Goal: Find specific fact: Find specific fact

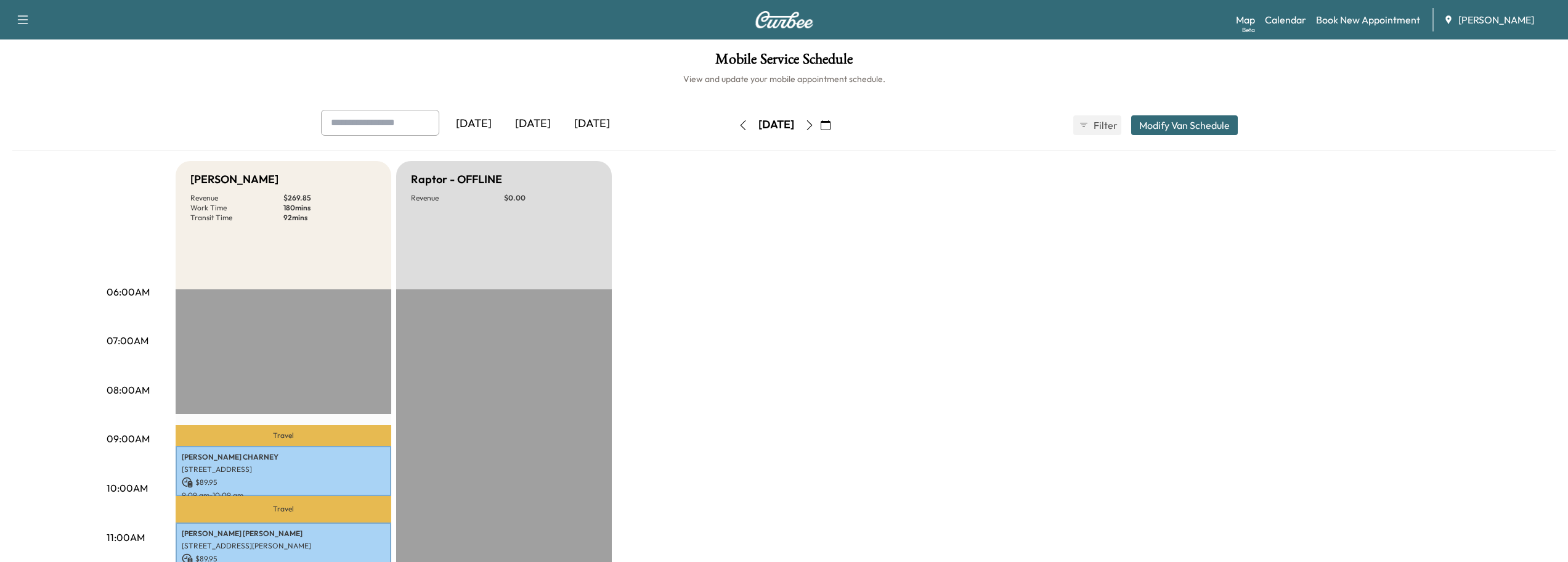
scroll to position [185, 0]
click at [814, 124] on icon "button" at bounding box center [809, 124] width 9 height 9
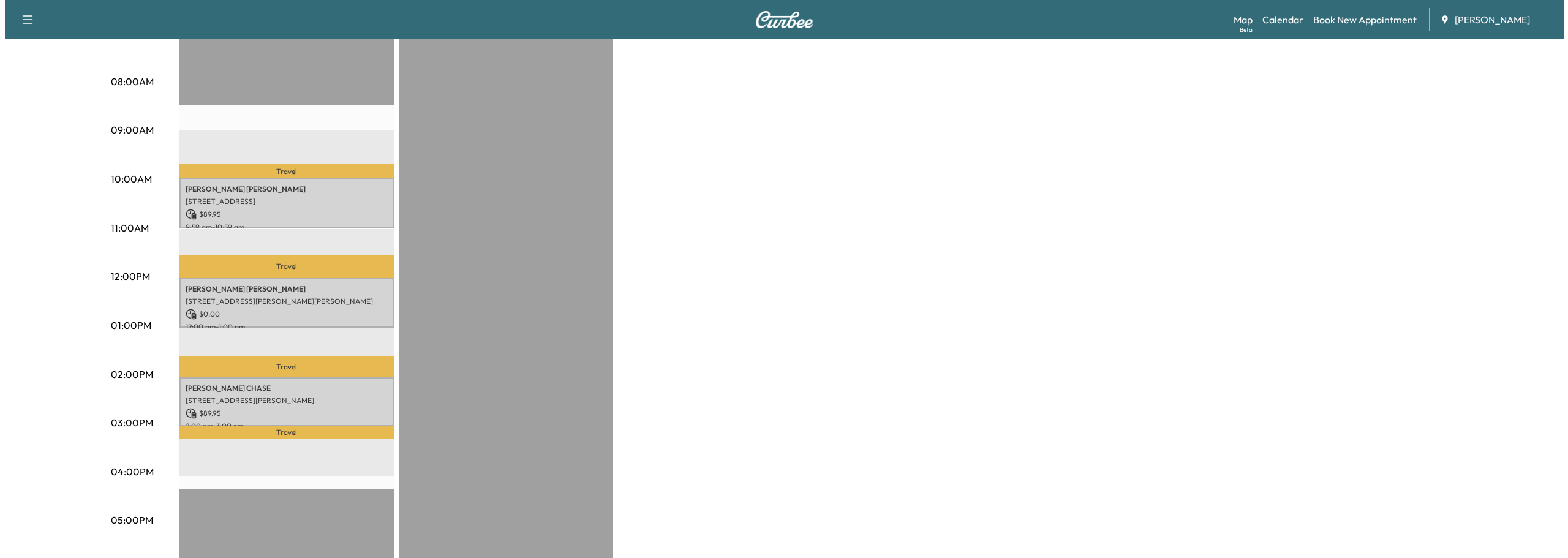
scroll to position [306, 0]
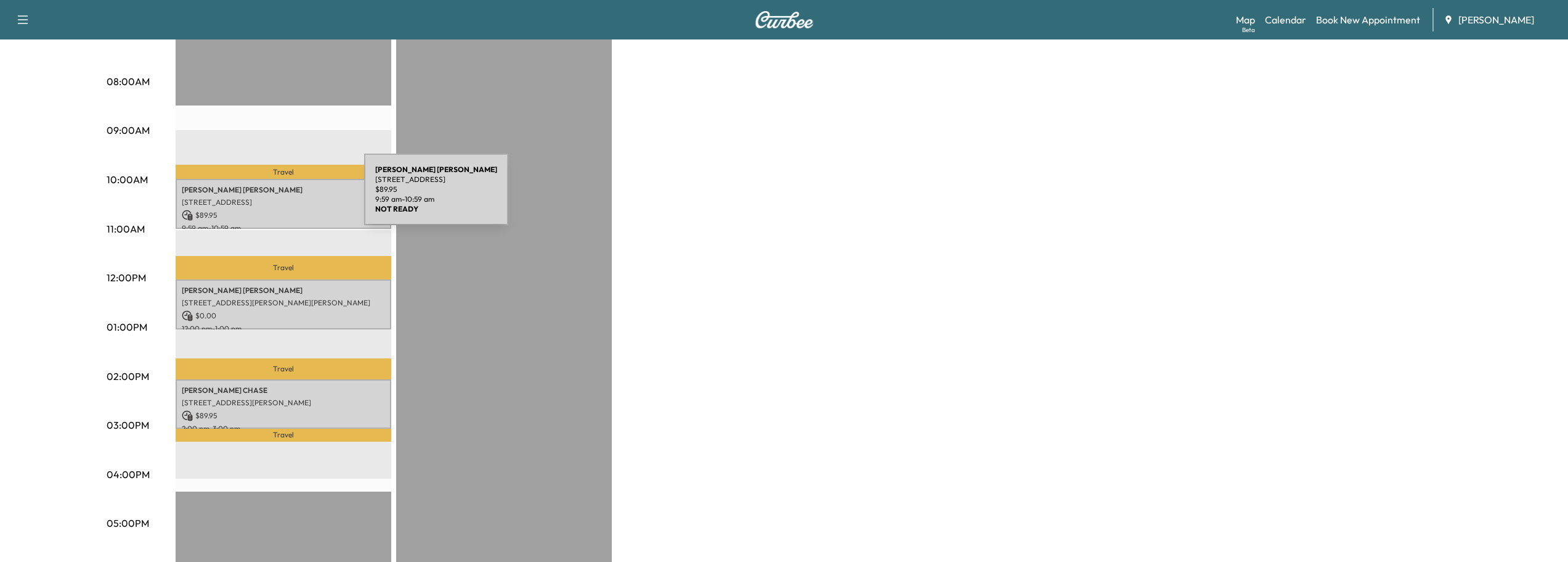
click at [272, 197] on p "[STREET_ADDRESS]" at bounding box center [283, 202] width 203 height 9
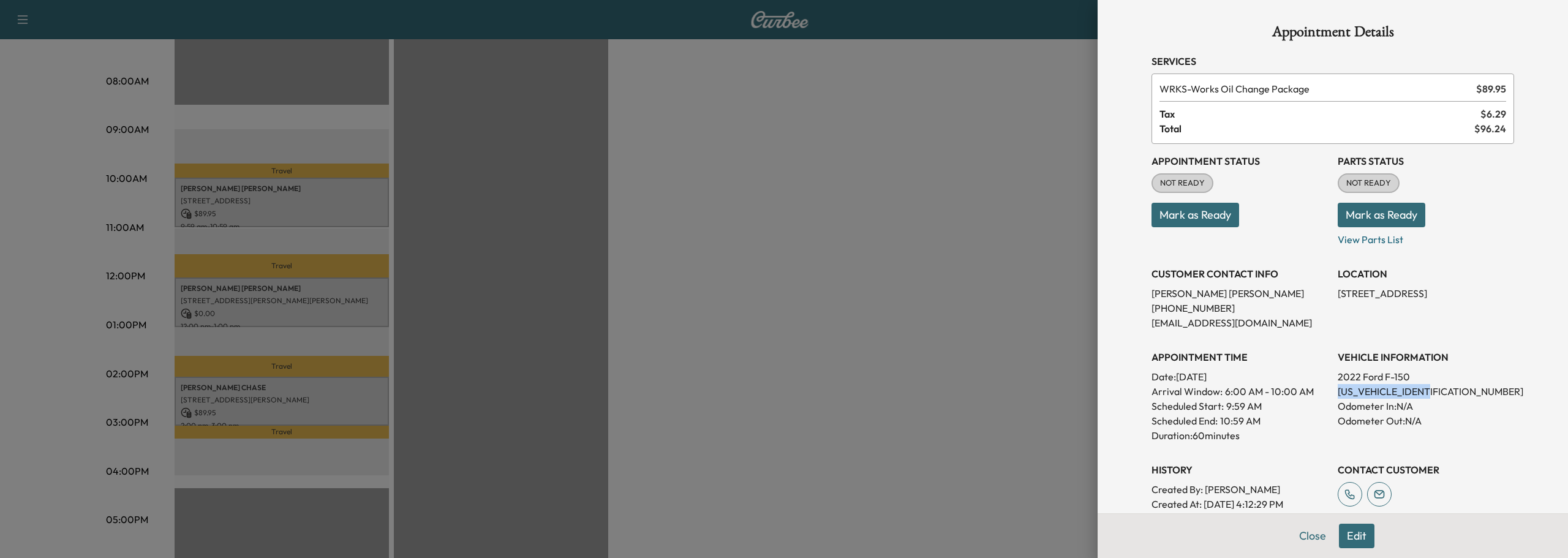
drag, startPoint x: 1328, startPoint y: 390, endPoint x: 1429, endPoint y: 394, distance: 101.1
click at [1429, 394] on div "Appointment Status NOT READY Mark as Ready Parts Status NOT READY Mark as Ready…" at bounding box center [1332, 342] width 362 height 397
copy p "[US_VEHICLE_IDENTIFICATION_NUMBER]"
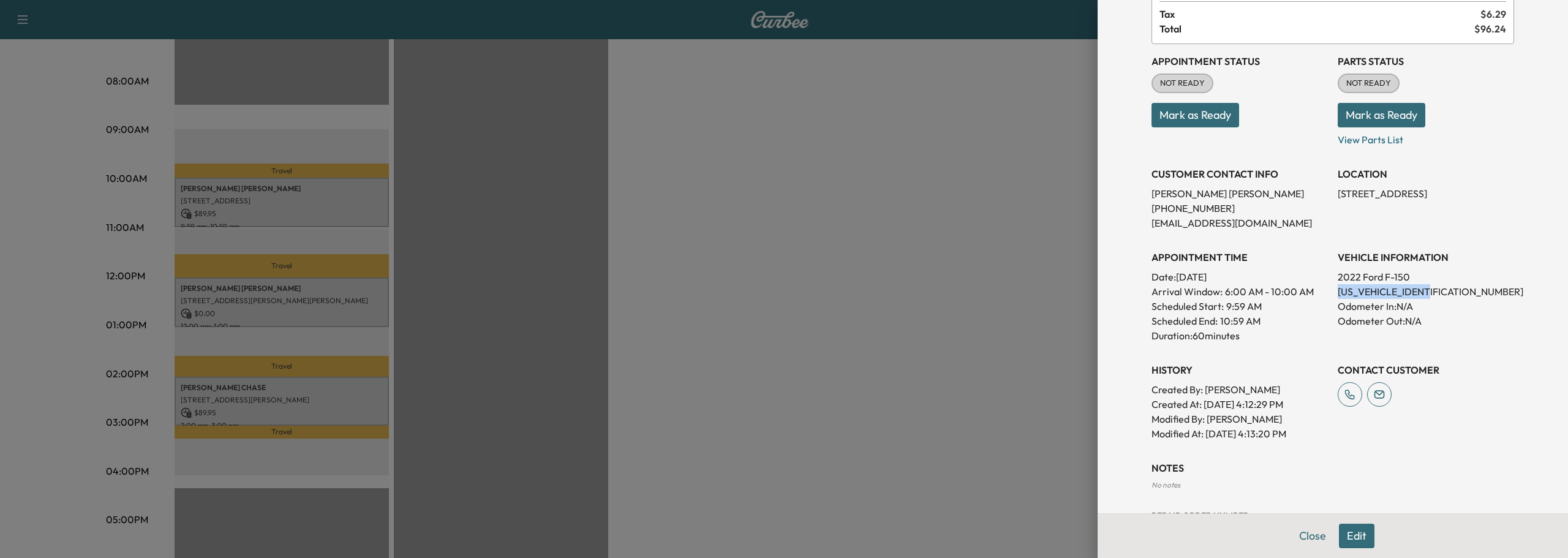
scroll to position [0, 0]
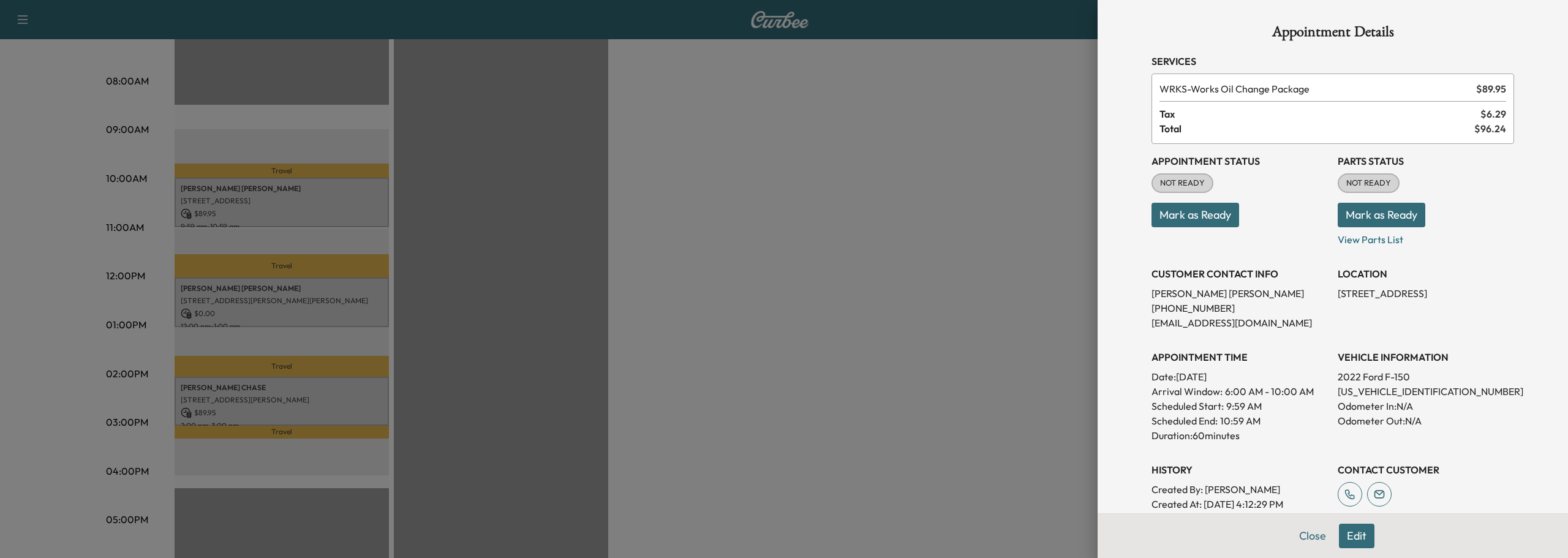
click at [228, 302] on div at bounding box center [784, 279] width 1568 height 558
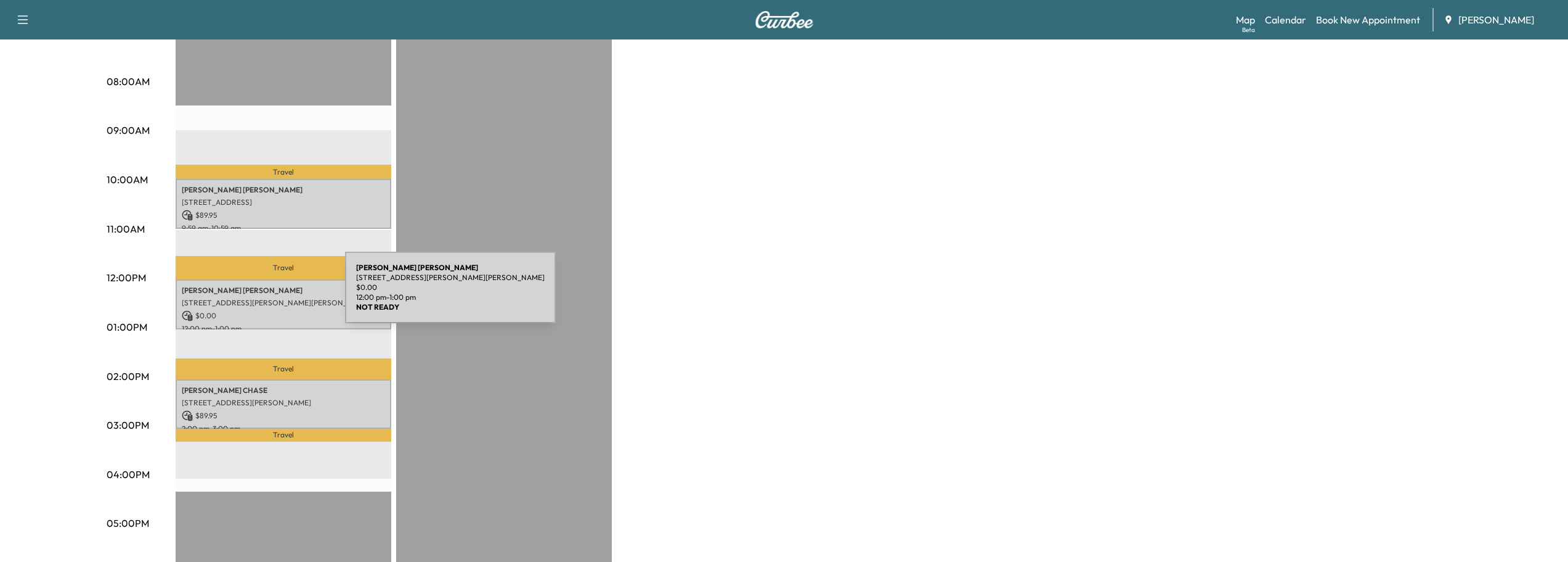
click at [254, 298] on p "[STREET_ADDRESS][PERSON_NAME][PERSON_NAME]" at bounding box center [283, 302] width 203 height 9
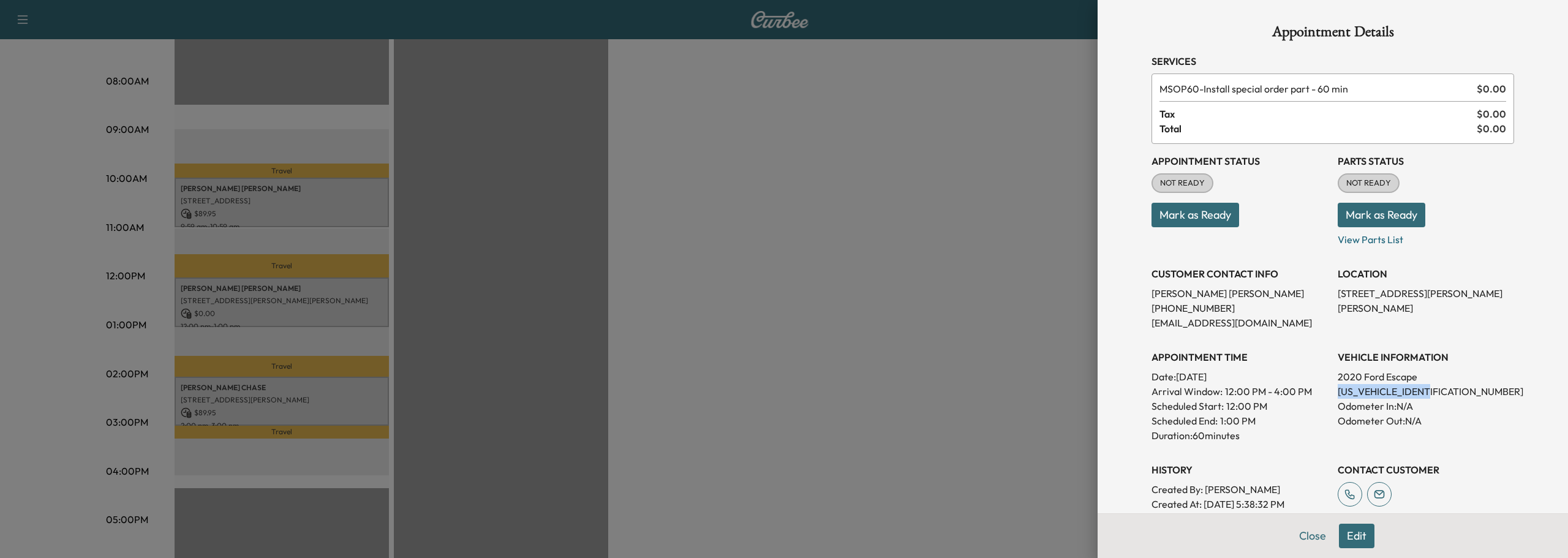
drag, startPoint x: 1328, startPoint y: 390, endPoint x: 1431, endPoint y: 394, distance: 103.1
click at [1431, 394] on div "Appointment Status NOT READY Mark as Ready Parts Status NOT READY Mark as Ready…" at bounding box center [1332, 342] width 362 height 397
copy p "[US_VEHICLE_IDENTIFICATION_NUMBER]"
click at [862, 273] on div at bounding box center [784, 279] width 1568 height 558
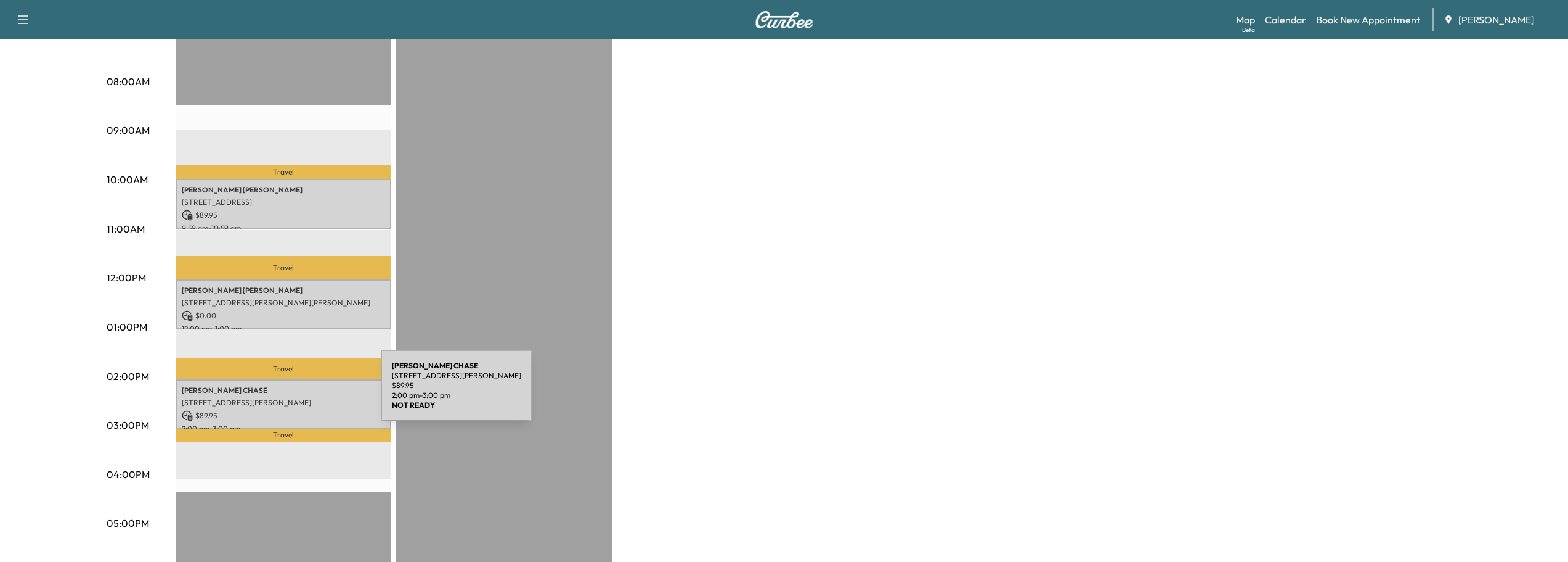
click at [288, 398] on p "[STREET_ADDRESS][PERSON_NAME]" at bounding box center [283, 402] width 203 height 9
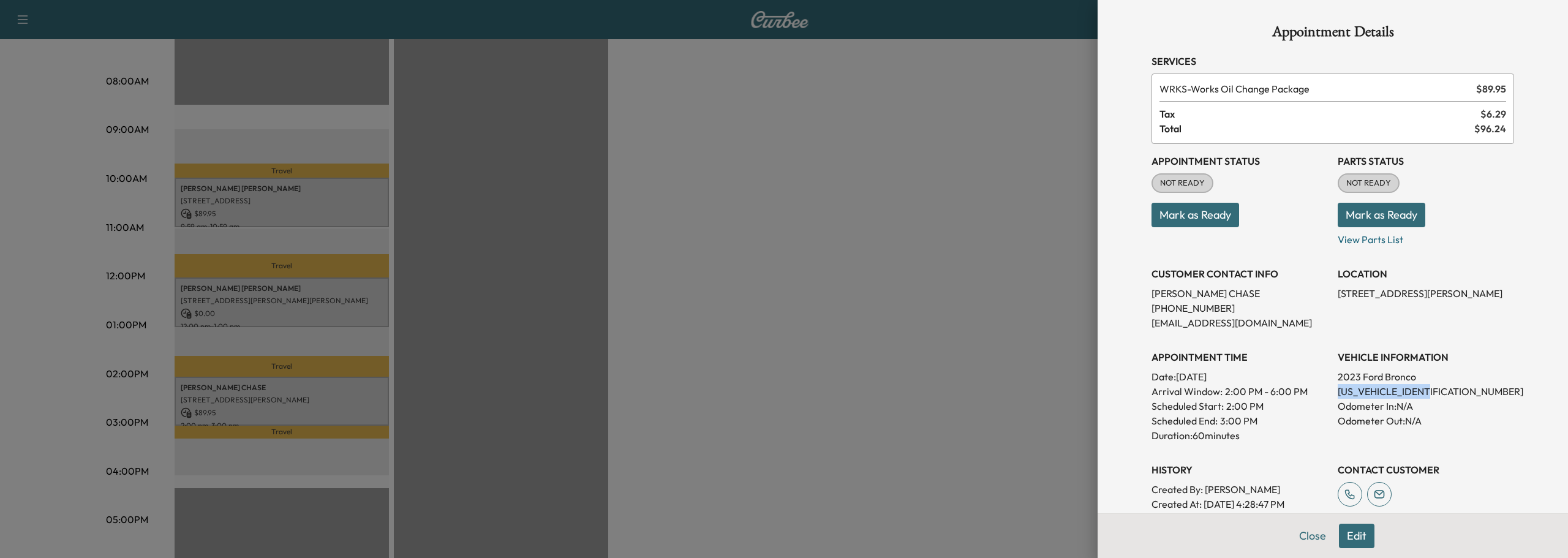
drag, startPoint x: 1327, startPoint y: 389, endPoint x: 1433, endPoint y: 390, distance: 106.0
click at [1433, 390] on div "Appointment Status NOT READY Mark as Ready Parts Status NOT READY Mark as Ready…" at bounding box center [1332, 342] width 362 height 397
copy p "[US_VEHICLE_IDENTIFICATION_NUMBER]"
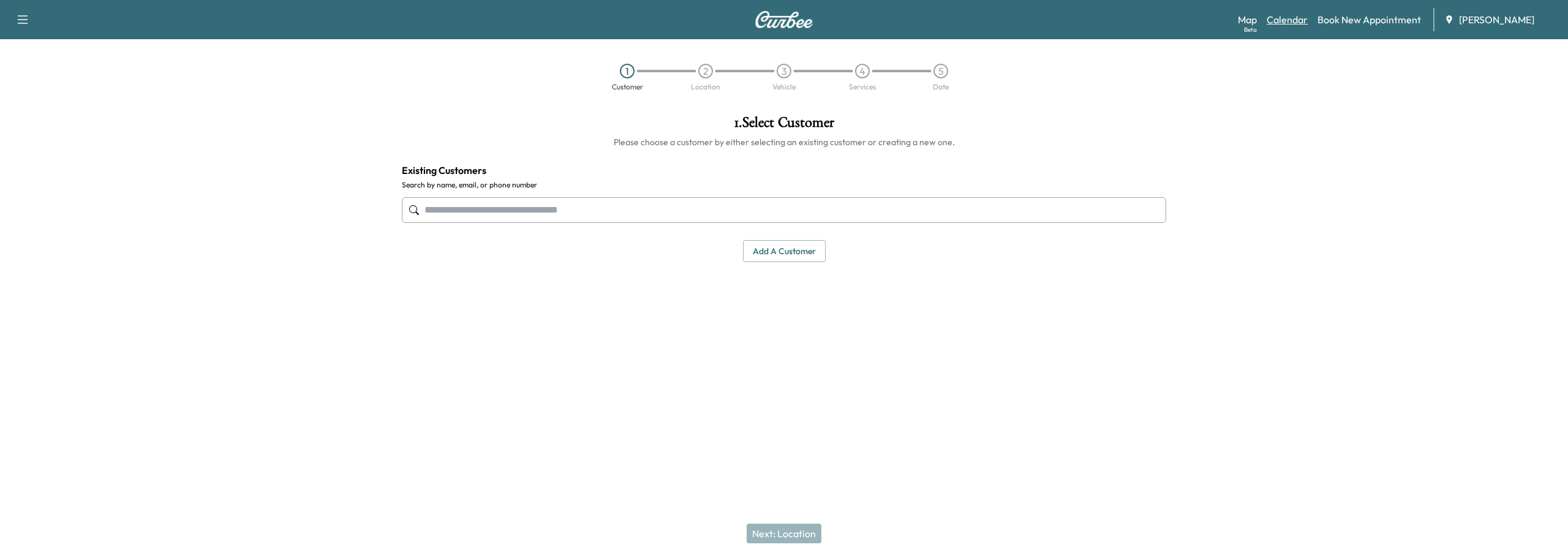
click at [1283, 16] on link "Calendar" at bounding box center [1287, 19] width 41 height 14
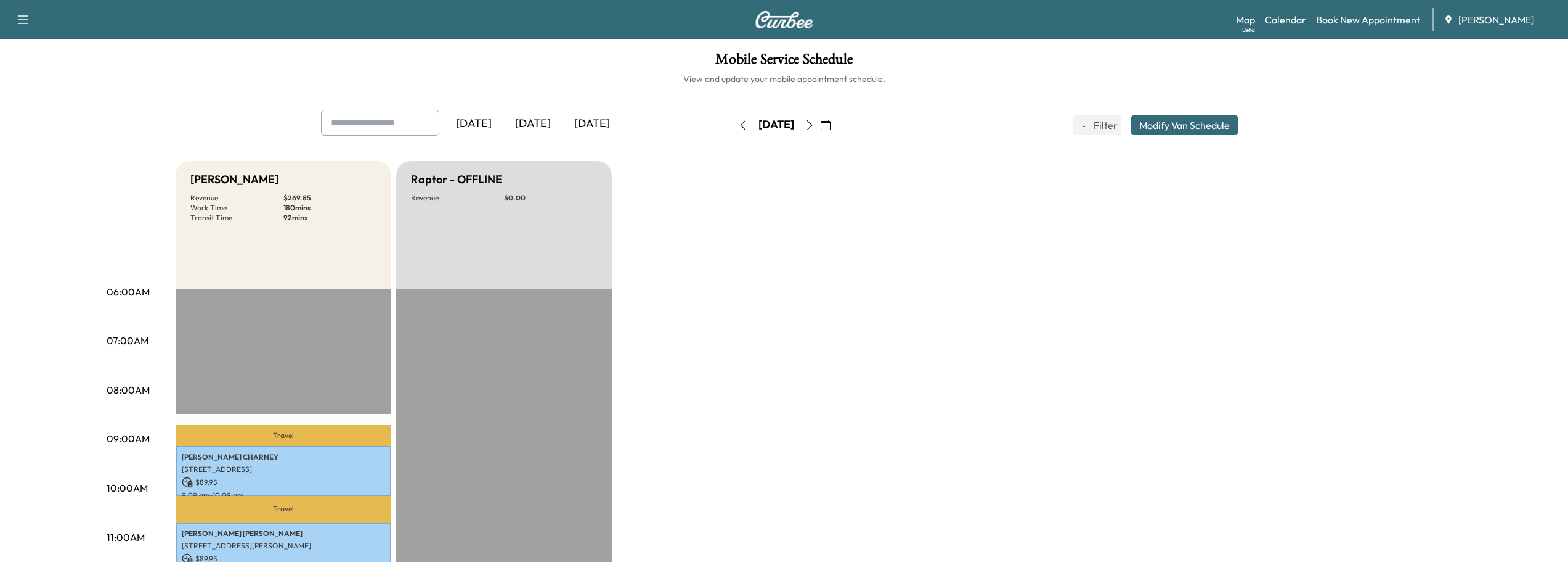
click at [814, 122] on icon "button" at bounding box center [809, 124] width 9 height 9
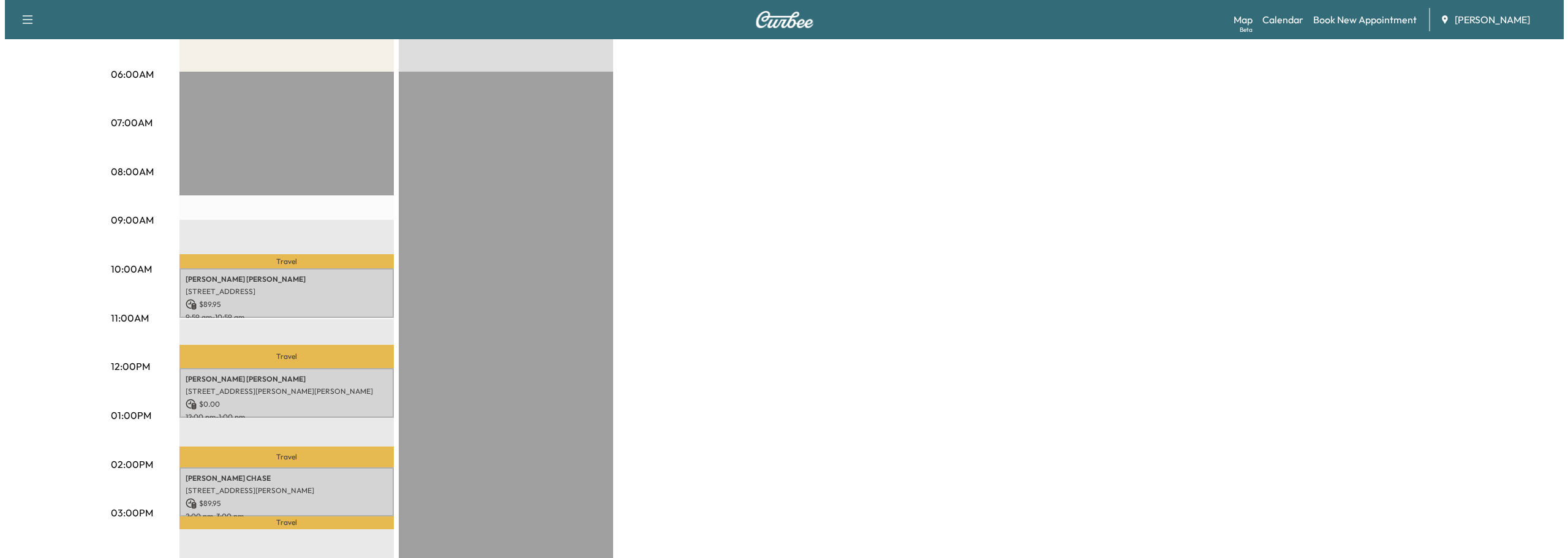
scroll to position [244, 0]
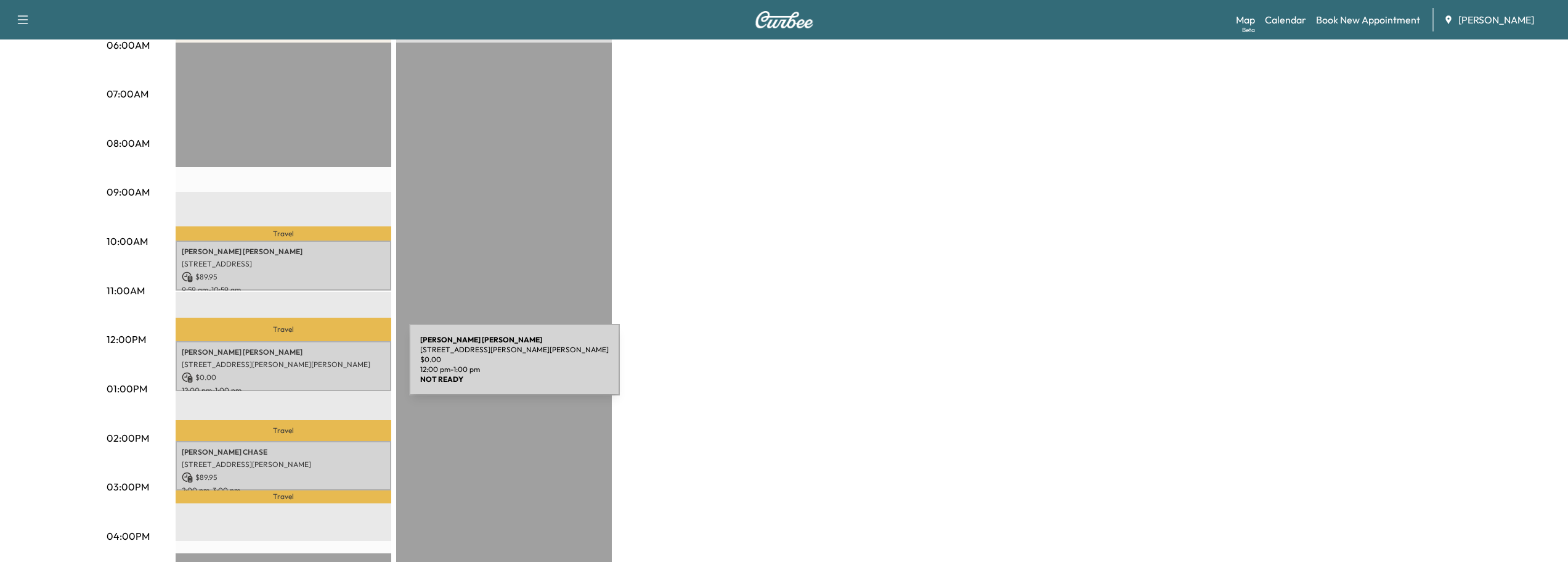
click at [316, 367] on div "DARYL DUDLEY 3932 Thawley Ct, Tucker, GA 30084, USA $ 0.00 12:00 pm - 1:00 pm" at bounding box center [284, 366] width 216 height 50
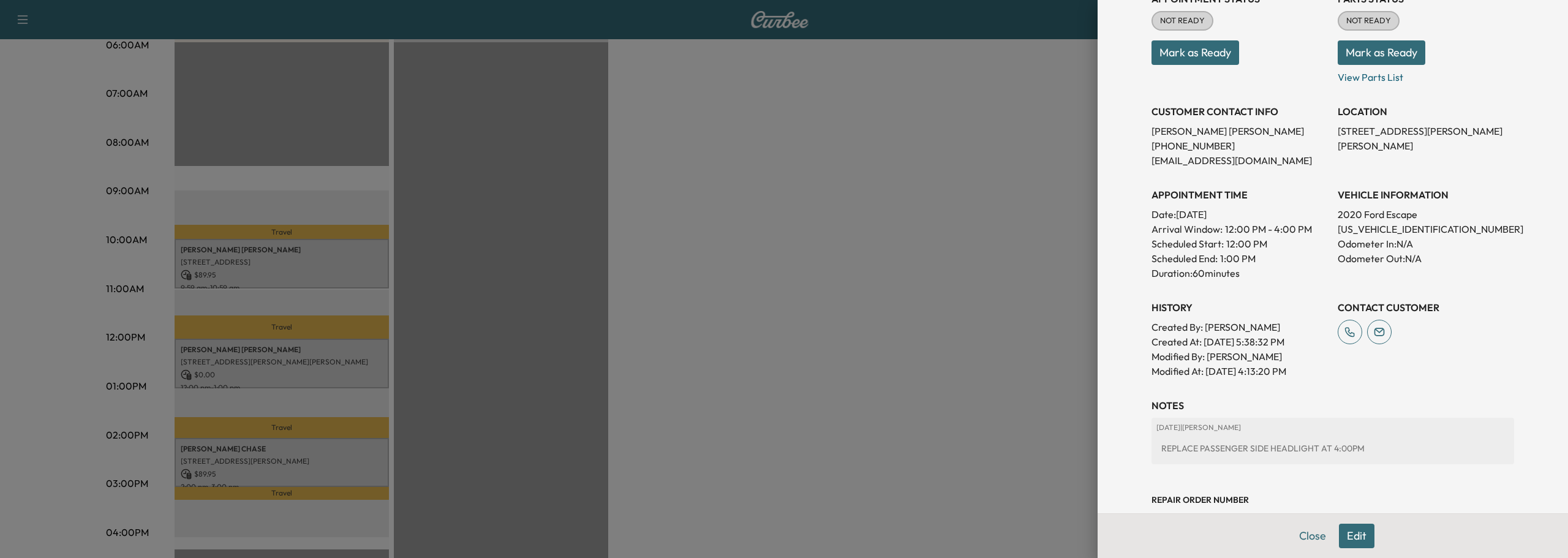
scroll to position [197, 0]
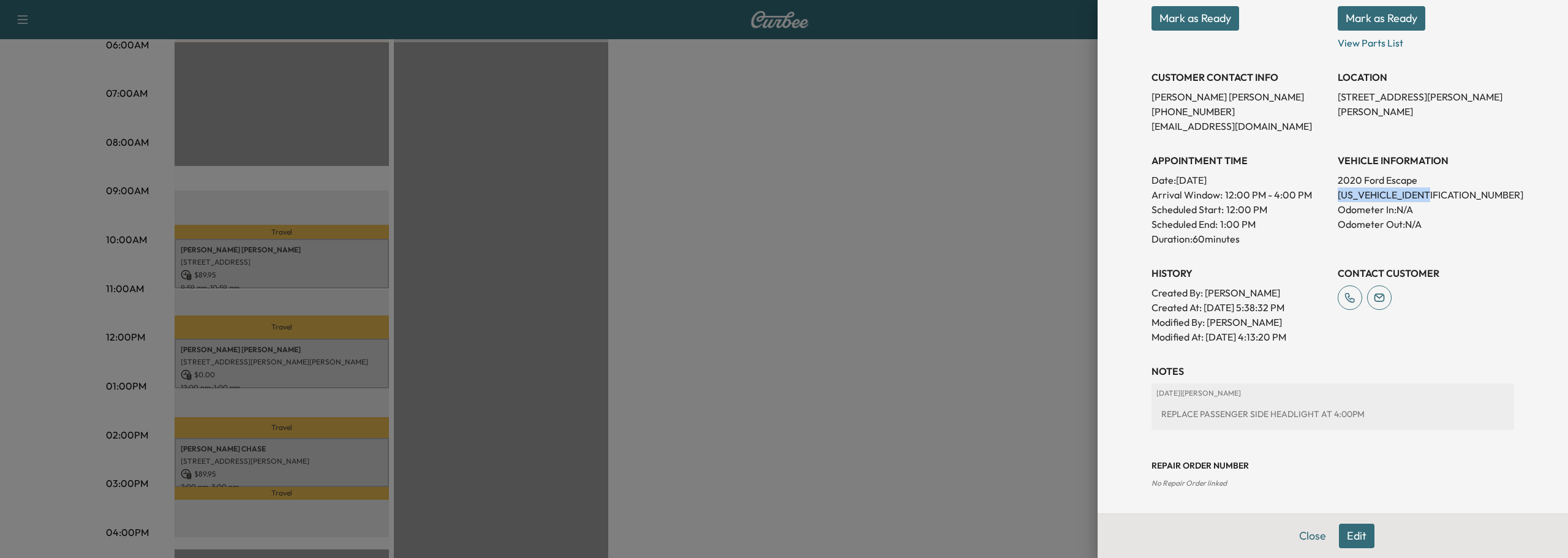
drag, startPoint x: 1329, startPoint y: 193, endPoint x: 1429, endPoint y: 196, distance: 100.0
click at [1427, 196] on p "[US_VEHICLE_IDENTIFICATION_NUMBER]" at bounding box center [1425, 194] width 176 height 14
copy p "[US_VEHICLE_IDENTIFICATION_NUMBER]"
